Goal: Task Accomplishment & Management: Use online tool/utility

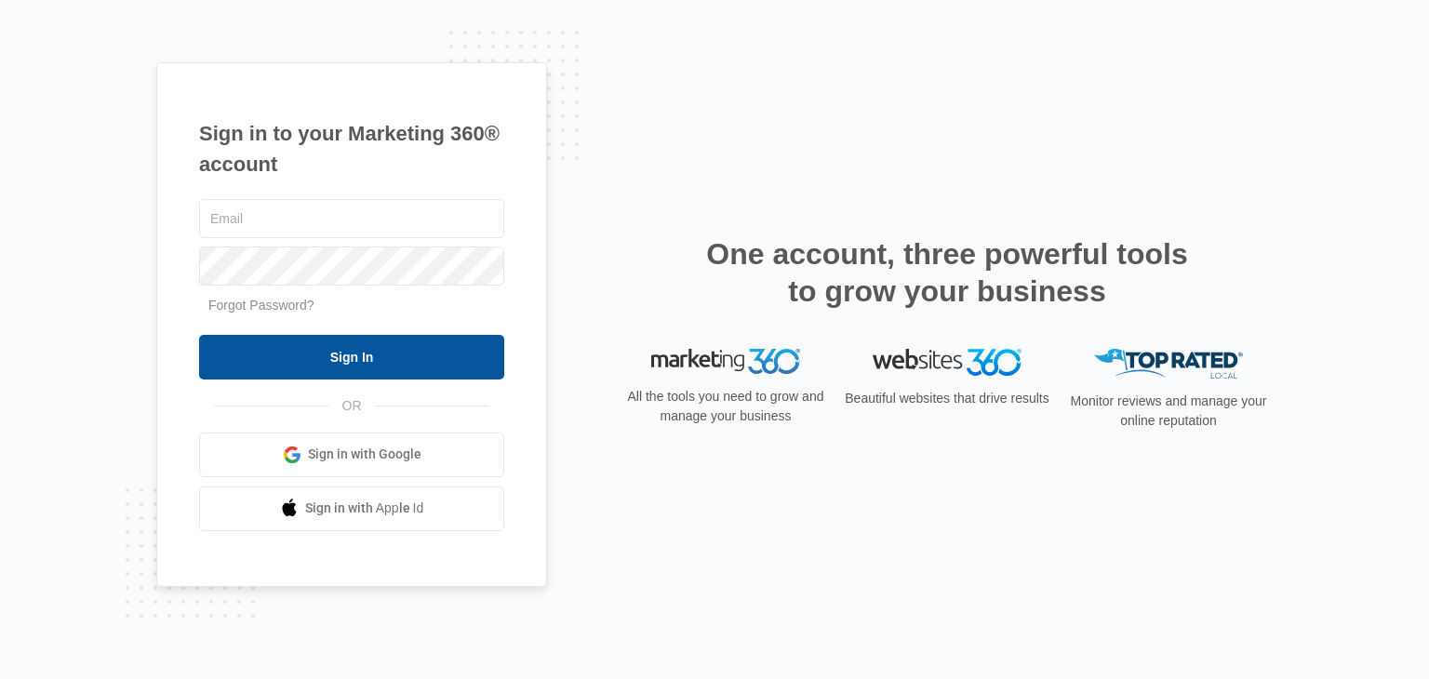
type input "[EMAIL_ADDRESS][DOMAIN_NAME]"
click at [398, 372] on input "Sign In" at bounding box center [351, 357] width 305 height 45
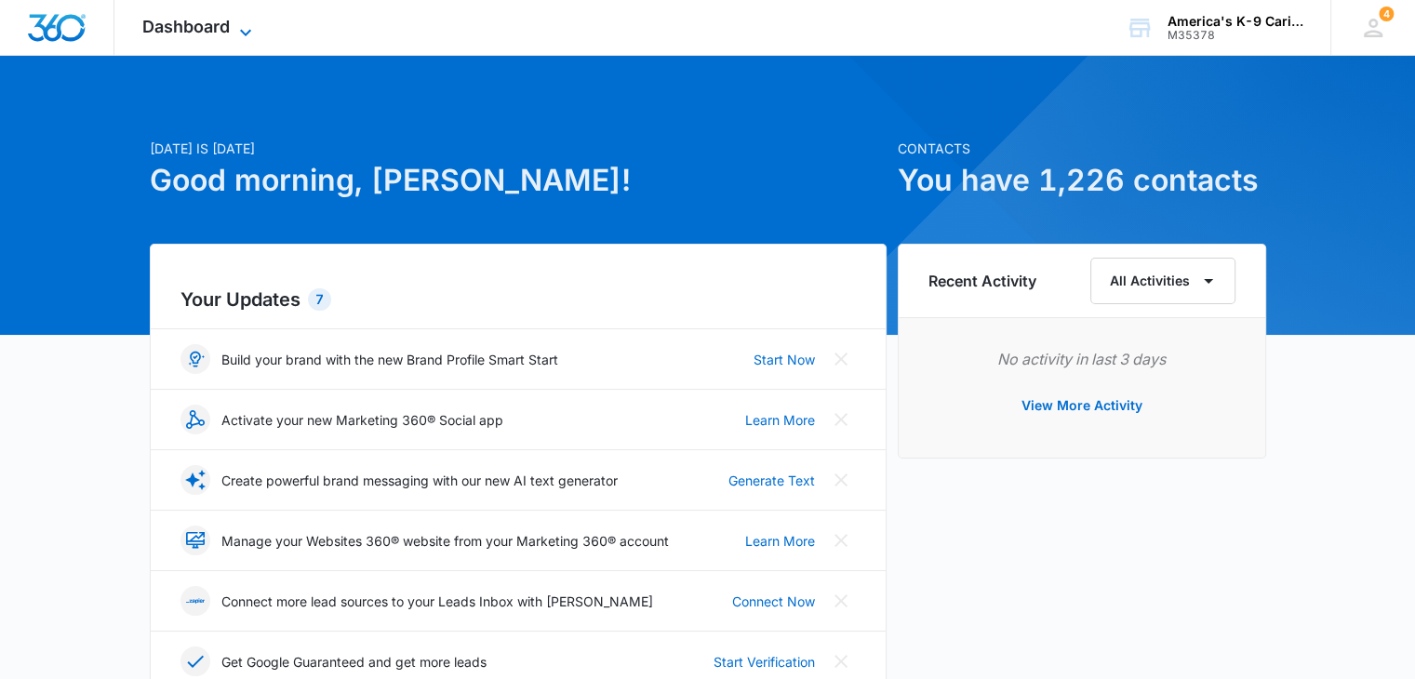
click at [227, 29] on span "Dashboard" at bounding box center [185, 27] width 87 height 20
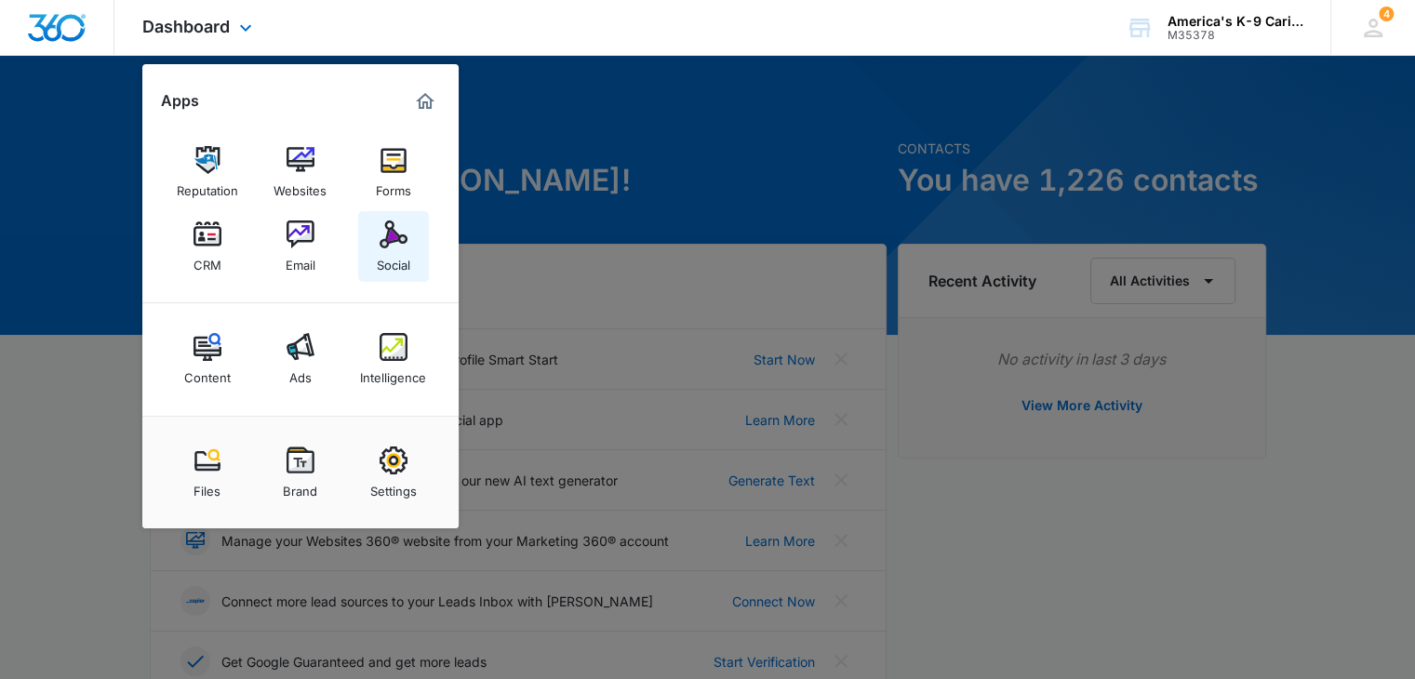
click at [387, 249] on div "Social" at bounding box center [393, 260] width 33 height 24
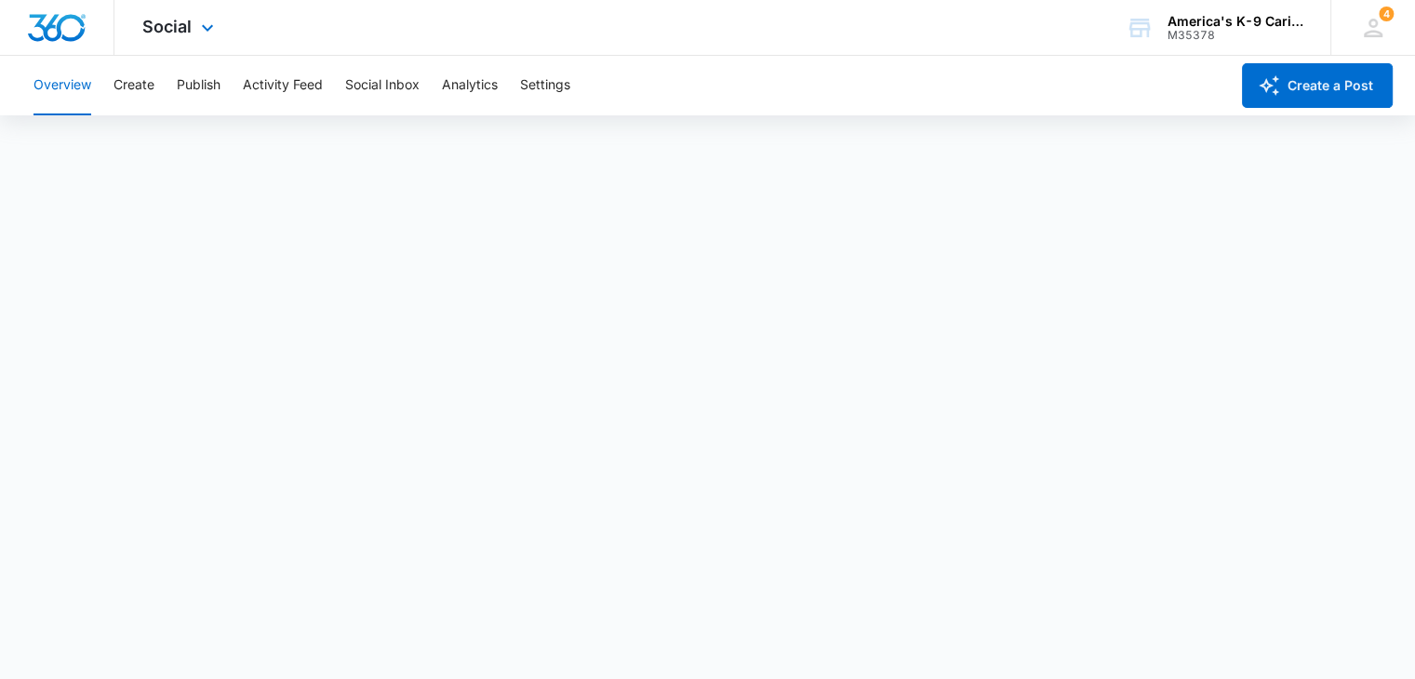
click at [188, 36] on div "Social Apps Reputation Websites Forms CRM Email Social Content Ads Intelligence…" at bounding box center [180, 27] width 132 height 55
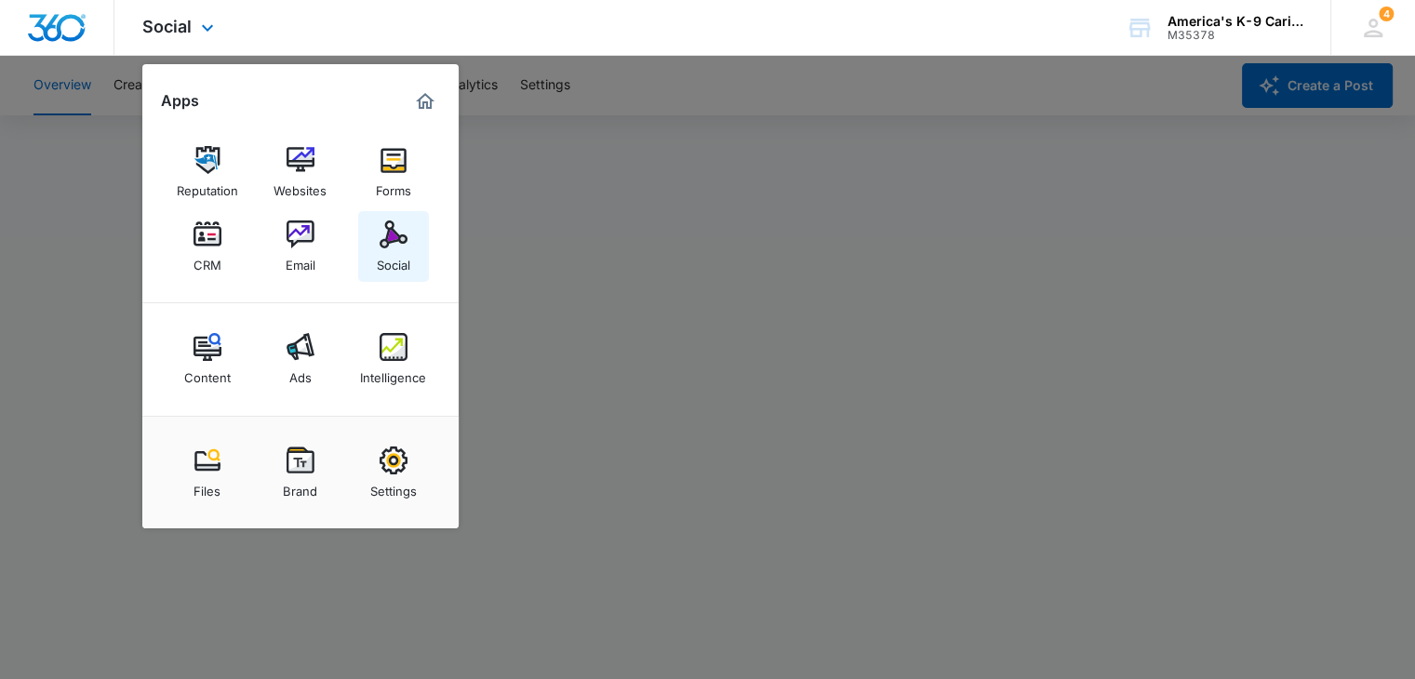
click at [384, 247] on img at bounding box center [394, 234] width 28 height 28
